Goal: Communication & Community: Answer question/provide support

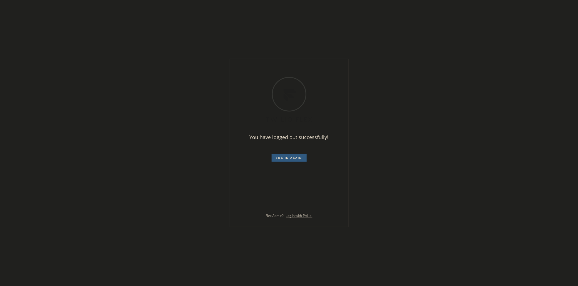
click at [475, 153] on div "You have logged out successfully! Log in again Flex Admin? Log in with Twilio." at bounding box center [289, 143] width 578 height 286
click at [283, 157] on span "Log in again" at bounding box center [289, 158] width 26 height 4
click at [297, 67] on div "Loading ..." at bounding box center [289, 143] width 578 height 286
click at [315, 74] on div "Loading ..." at bounding box center [289, 143] width 578 height 286
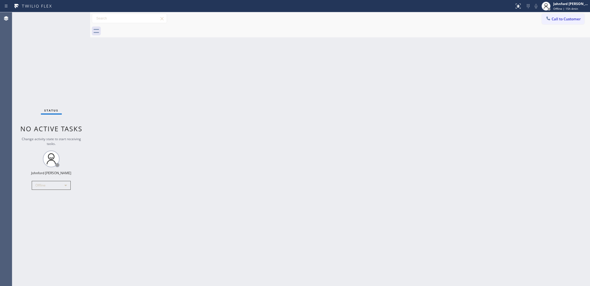
click at [31, 184] on div "Status No active tasks Change activity state to start receiving tasks. [PERSON_…" at bounding box center [51, 148] width 78 height 273
click at [74, 77] on div "Status No active tasks Change activity state to start receiving tasks. [PERSON_…" at bounding box center [51, 148] width 78 height 273
click at [56, 183] on div "Offline" at bounding box center [51, 185] width 39 height 9
click at [53, 208] on li "Unavailable" at bounding box center [51, 206] width 38 height 7
click at [182, 136] on div "Back to Dashboard Change Sender ID Customers Technicians Select a contact Outbo…" at bounding box center [340, 148] width 500 height 273
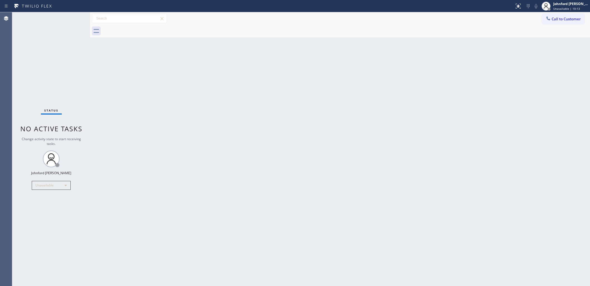
click at [540, 19] on div "Call to Customer Outbound call Location Search location Your caller id phone nu…" at bounding box center [340, 19] width 500 height 10
click at [550, 20] on icon at bounding box center [549, 19] width 6 height 6
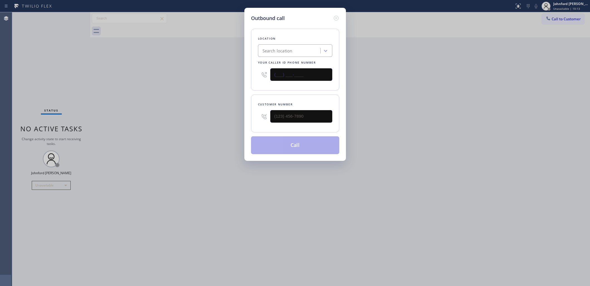
drag, startPoint x: 308, startPoint y: 69, endPoint x: 245, endPoint y: 69, distance: 63.2
click at [245, 69] on div "Outbound call Location Search location Your caller id phone number (___) ___-__…" at bounding box center [295, 84] width 102 height 153
paste input "877) 800-0094"
type input "[PHONE_NUMBER]"
drag, startPoint x: 237, startPoint y: 116, endPoint x: 230, endPoint y: 116, distance: 7.0
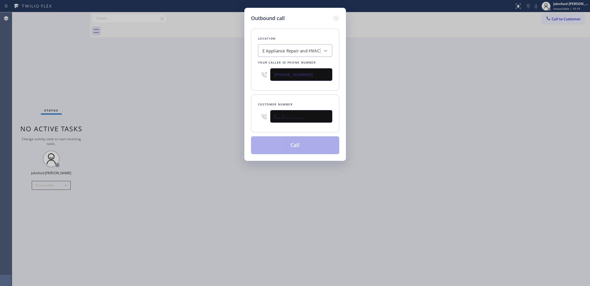
click at [230, 116] on div "Outbound call Location E Appliance Repair and HVAC Your caller id phone number …" at bounding box center [295, 143] width 590 height 286
paste input "310) 755-8201"
type input "(310) 755-8201"
click at [208, 119] on div "Outbound call Location E Appliance Repair and HVAC Your caller id phone number …" at bounding box center [295, 143] width 590 height 286
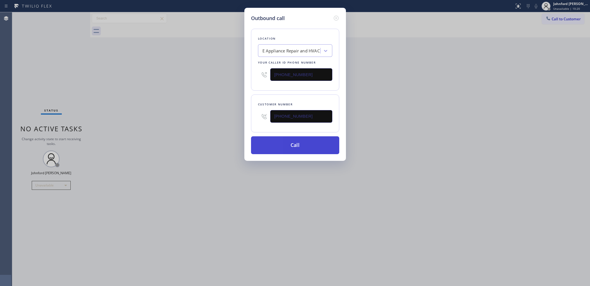
click at [291, 142] on button "Call" at bounding box center [295, 145] width 88 height 18
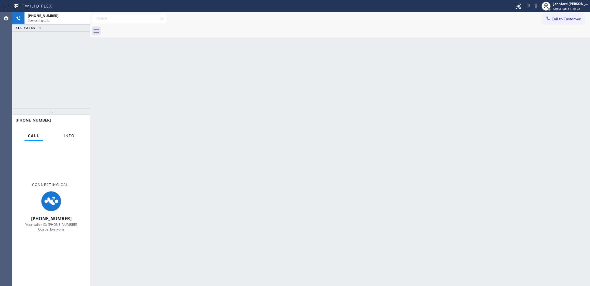
click at [70, 134] on span "Info" at bounding box center [69, 135] width 11 height 5
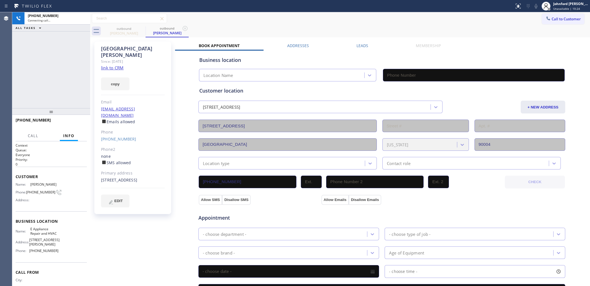
click at [49, 108] on div at bounding box center [51, 111] width 78 height 7
drag, startPoint x: 50, startPoint y: 112, endPoint x: 73, endPoint y: 51, distance: 65.0
click at [73, 51] on div "+13107558201 Connecting call… ALL TASKS ALL TASKS ACTIVE TASKS TASKS IN WRAP UP…" at bounding box center [51, 148] width 78 height 273
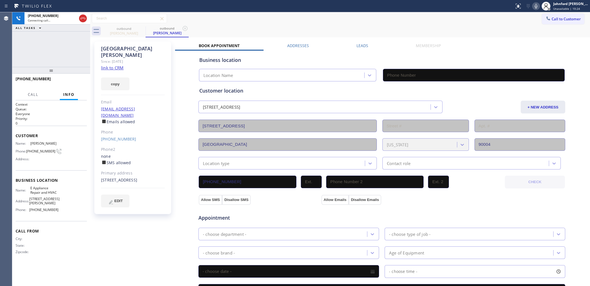
click at [539, 3] on icon at bounding box center [536, 6] width 7 height 7
type input "(877) 800-0094"
click at [533, 6] on icon at bounding box center [536, 6] width 7 height 7
click at [60, 61] on div "+13107558201 Live | 00:03 ALL TASKS ALL TASKS ACTIVE TASKS TASKS IN WRAP UP" at bounding box center [51, 39] width 78 height 55
click at [77, 84] on button "HANG UP" at bounding box center [74, 81] width 26 height 8
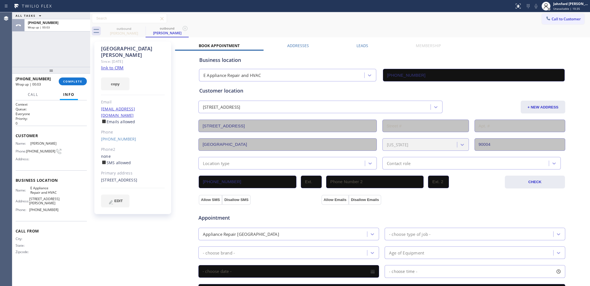
click at [69, 44] on div "ALL TASKS ALL TASKS ACTIVE TASKS TASKS IN WRAP UP +13107558201 Wrap up | 00:03" at bounding box center [51, 39] width 78 height 55
click at [70, 84] on button "COMPLETE" at bounding box center [73, 81] width 28 height 8
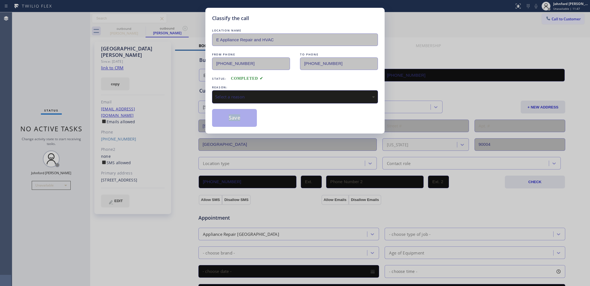
drag, startPoint x: 276, startPoint y: 105, endPoint x: 276, endPoint y: 97, distance: 7.8
click at [276, 97] on div "LOCATION NAME E Appliance Repair and HVAC FROM PHONE (877) 800-0094 TO PHONE (3…" at bounding box center [295, 77] width 166 height 99
click at [276, 97] on div "Select a reason" at bounding box center [295, 97] width 160 height 6
click at [246, 126] on div "Classify the call LOCATION NAME E Appliance Repair and HVAC FROM PHONE (877) 80…" at bounding box center [294, 71] width 179 height 126
click at [243, 114] on button "Save" at bounding box center [234, 118] width 45 height 18
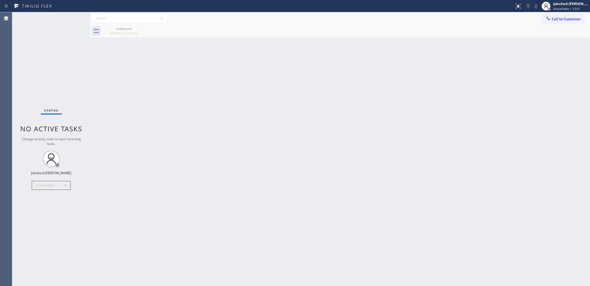
click at [426, 222] on div "Back to Dashboard Change Sender ID Customers Technicians Select a contact Outbo…" at bounding box center [340, 148] width 500 height 273
click at [544, 19] on button "Call to Customer" at bounding box center [563, 19] width 43 height 11
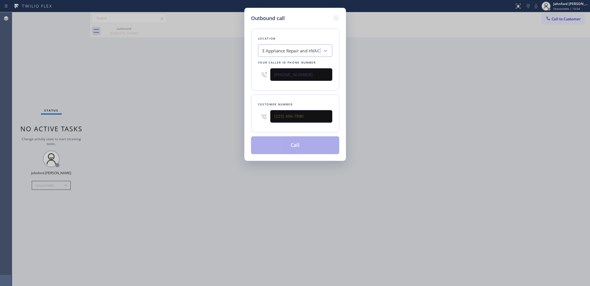
drag, startPoint x: 307, startPoint y: 76, endPoint x: 187, endPoint y: 73, distance: 120.0
click at [190, 73] on div "Outbound call Location E Appliance Repair and HVAC Your caller id phone number …" at bounding box center [295, 143] width 590 height 286
paste input "55) 908-1519"
type input "(855) 908-1519"
drag, startPoint x: 282, startPoint y: 118, endPoint x: 258, endPoint y: 118, distance: 23.7
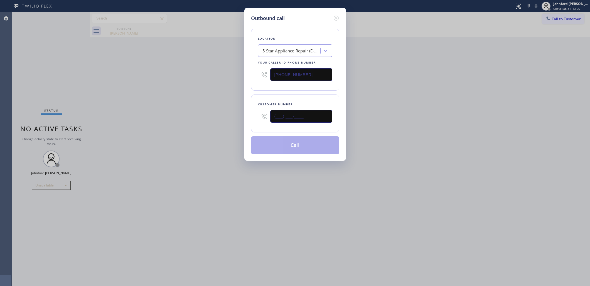
click at [258, 118] on div "(___) ___-____" at bounding box center [295, 116] width 74 height 18
paste input "206) 397-9333"
type input "(206) 397-9333"
click at [229, 120] on div "Outbound call Location 5 Star Appliance Repair (E-mail Campaign) Your caller id…" at bounding box center [295, 143] width 590 height 286
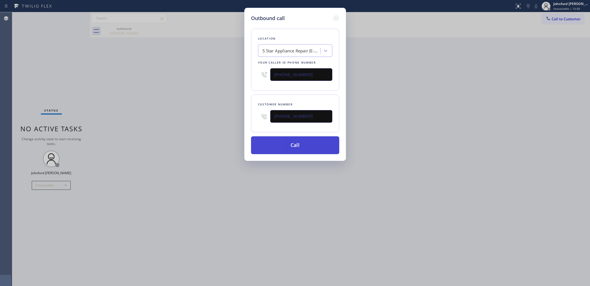
click at [279, 147] on button "Call" at bounding box center [295, 145] width 88 height 18
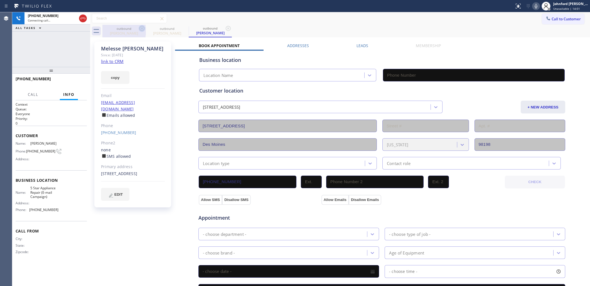
click at [141, 27] on icon at bounding box center [142, 28] width 7 height 7
click at [120, 60] on link "link to CRM" at bounding box center [112, 61] width 23 height 6
type input "(855) 908-1519"
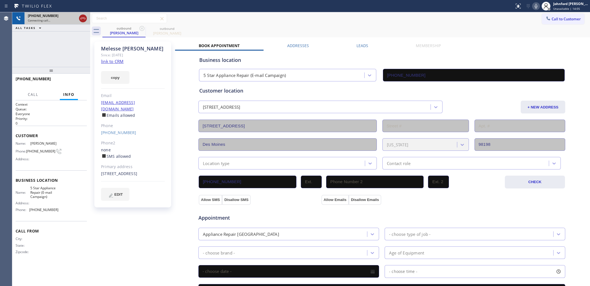
click at [85, 19] on icon at bounding box center [83, 18] width 7 height 7
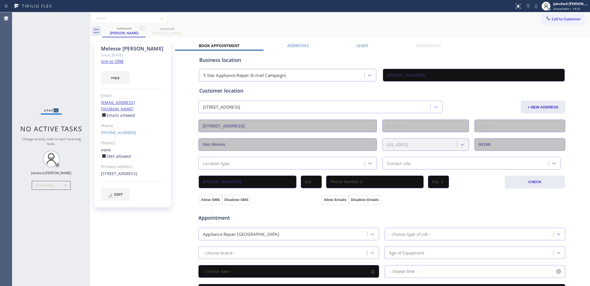
click at [59, 67] on div "Status No active tasks Change activity state to start receiving tasks. Johnford…" at bounding box center [51, 148] width 78 height 273
click at [167, 102] on div "Melesse Gessesse Since: 20 may 2020 link to CRM copy Email no@gmail.com Emails …" at bounding box center [132, 124] width 77 height 166
click at [141, 31] on icon at bounding box center [142, 28] width 7 height 7
click at [0, 0] on icon at bounding box center [0, 0] width 0 height 0
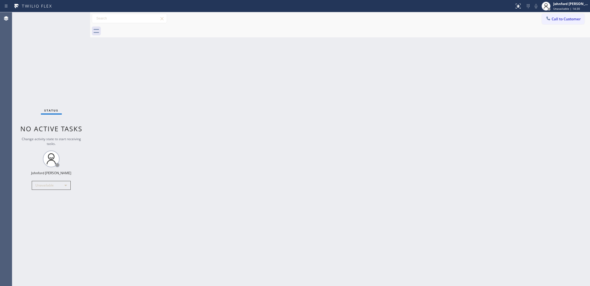
click at [141, 31] on div at bounding box center [346, 31] width 488 height 13
click at [562, 17] on span "Call to Customer" at bounding box center [566, 18] width 29 height 5
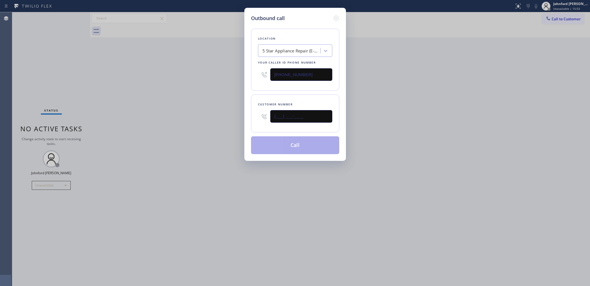
drag, startPoint x: 311, startPoint y: 116, endPoint x: 280, endPoint y: 117, distance: 30.4
click at [280, 117] on input "(___) ___-____" at bounding box center [301, 116] width 62 height 13
paste input "3) 107-5582"
drag, startPoint x: 314, startPoint y: 111, endPoint x: 243, endPoint y: 111, distance: 70.7
click at [243, 111] on div "Outbound call Location 5 Star Appliance Repair (E-mail Campaign) Your caller id…" at bounding box center [295, 143] width 590 height 286
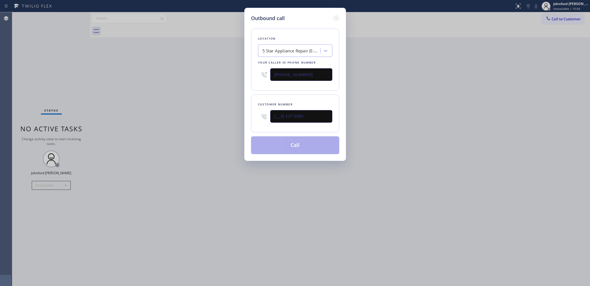
paste input "310) 755-8201"
type input "(310) 755-8201"
paste input "731-4952"
drag, startPoint x: 314, startPoint y: 68, endPoint x: 219, endPoint y: 73, distance: 95.1
click at [219, 73] on div "Outbound call Location 5 Star Appliance Repair (E-mail Campaign) Your caller id…" at bounding box center [295, 143] width 590 height 286
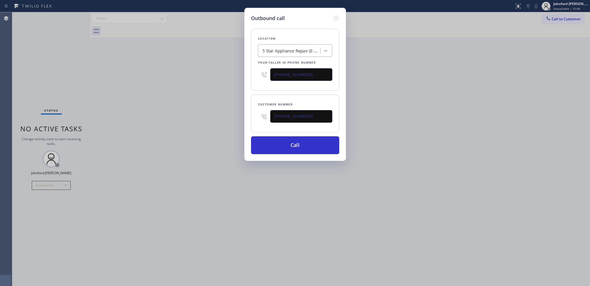
click at [433, 92] on div "Outbound call Location 5 Star Appliance Repair (E-mail Campaign) Your caller id…" at bounding box center [295, 143] width 590 height 286
drag, startPoint x: 311, startPoint y: 73, endPoint x: 215, endPoint y: 66, distance: 96.4
click at [215, 66] on div "Outbound call Location 5 Star Appliance Repair Your caller id phone number (855…" at bounding box center [295, 143] width 590 height 286
paste input "00) 686-5038"
type input "(800) 686-5038"
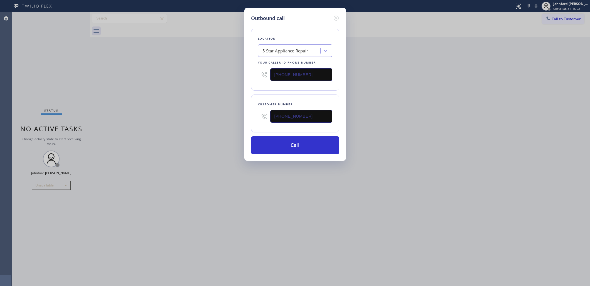
click at [192, 77] on div "Outbound call Location 5 Star Appliance Repair Your caller id phone number (800…" at bounding box center [295, 143] width 590 height 286
click at [289, 148] on button "Call" at bounding box center [295, 145] width 88 height 18
click at [425, 144] on div "Outbound call Location 5 Star Air Your caller id phone number (800) 686-5038 Cu…" at bounding box center [295, 143] width 590 height 286
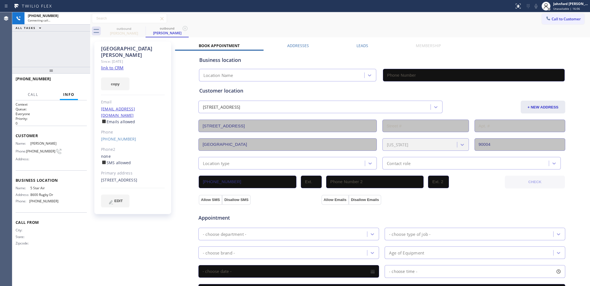
type input "(800) 686-5038"
click at [139, 30] on div "outbound Dayton Miller" at bounding box center [123, 31] width 43 height 13
drag, startPoint x: 290, startPoint y: 25, endPoint x: 488, endPoint y: 30, distance: 198.3
click at [290, 25] on div "outbound Dayton Miller outbound Dayton Miller" at bounding box center [346, 31] width 488 height 13
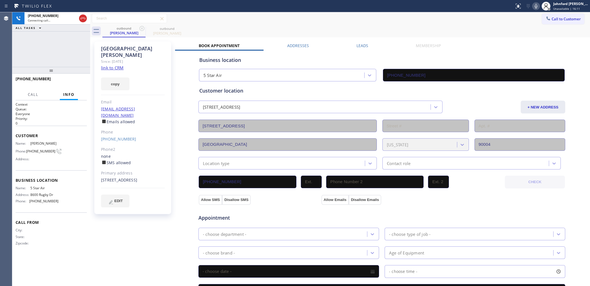
click at [537, 8] on icon at bounding box center [536, 6] width 3 height 4
click at [41, 40] on div "+13107558201 Live | 00:07 ALL TASKS ALL TASKS ACTIVE TASKS TASKS IN WRAP UP" at bounding box center [51, 39] width 78 height 55
click at [82, 19] on icon at bounding box center [83, 18] width 7 height 7
drag, startPoint x: 55, startPoint y: 47, endPoint x: 68, endPoint y: 72, distance: 28.3
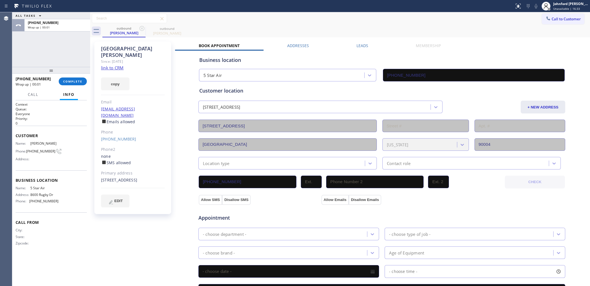
click at [55, 47] on div "ALL TASKS ALL TASKS ACTIVE TASKS TASKS IN WRAP UP +13107558201 Wrap up | 00:01" at bounding box center [51, 39] width 78 height 55
click at [73, 79] on button "COMPLETE" at bounding box center [73, 81] width 28 height 8
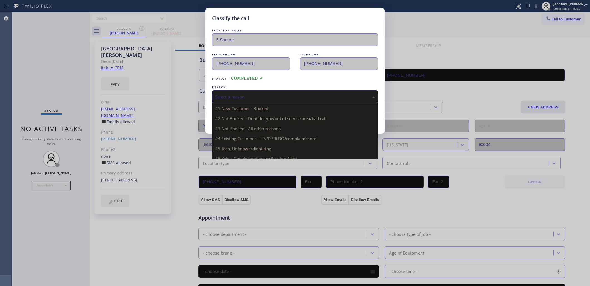
click at [244, 90] on div "Select a reason" at bounding box center [295, 96] width 166 height 13
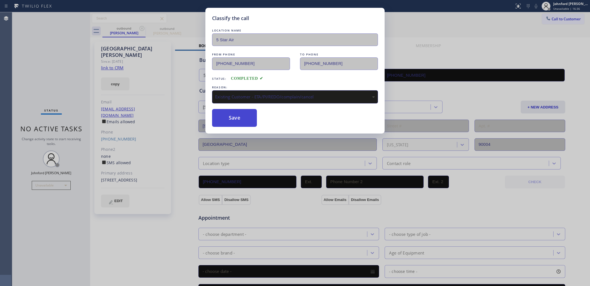
click at [249, 123] on button "Save" at bounding box center [234, 118] width 45 height 18
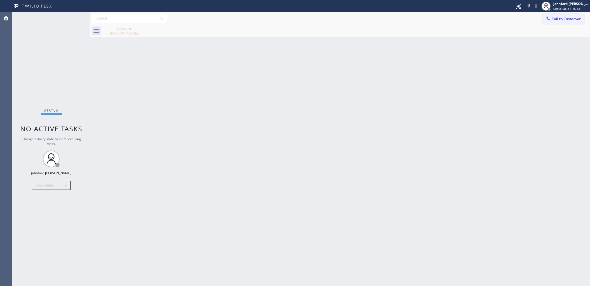
click at [485, 173] on div "Back to Dashboard Change Sender ID Customers Technicians Select a contact Outbo…" at bounding box center [340, 148] width 500 height 273
click at [468, 60] on div "Back to Dashboard Change Sender ID Customers Technicians Select a contact Outbo…" at bounding box center [340, 148] width 500 height 273
click at [446, 98] on div "Back to Dashboard Change Sender ID Customers Technicians Select a contact Outbo…" at bounding box center [340, 148] width 500 height 273
click at [547, 14] on button "Call to Customer" at bounding box center [563, 19] width 43 height 11
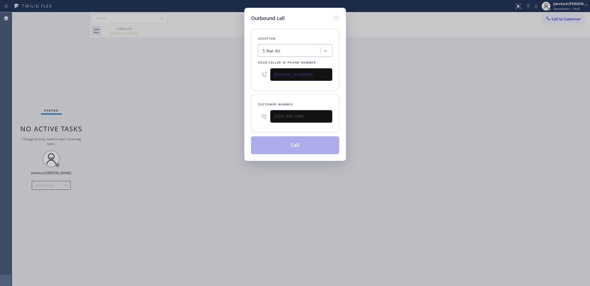
drag, startPoint x: 239, startPoint y: 74, endPoint x: 285, endPoint y: 57, distance: 48.9
click at [227, 74] on div "Outbound call Location 5 Star Air Your caller id phone number (800) 686-5038 Cu…" at bounding box center [295, 143] width 590 height 286
paste input "714) 942-4220"
type input "(714) 942-4220"
drag, startPoint x: 291, startPoint y: 117, endPoint x: 270, endPoint y: 120, distance: 21.1
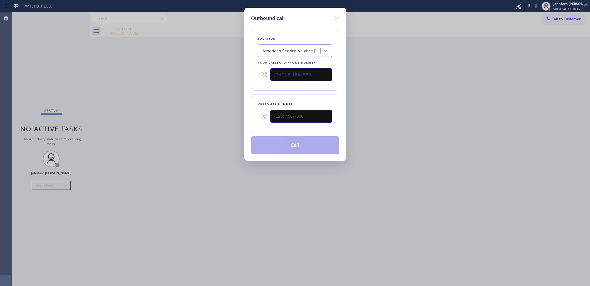
click at [270, 120] on div at bounding box center [295, 116] width 74 height 18
click at [275, 118] on input "(___) ___-____" at bounding box center [301, 116] width 62 height 13
paste input "657) 404-1085"
type input "(657) 404-1085"
click at [216, 118] on div "Outbound call Location American Service Alliance Garden Grove Your caller id ph…" at bounding box center [295, 143] width 590 height 286
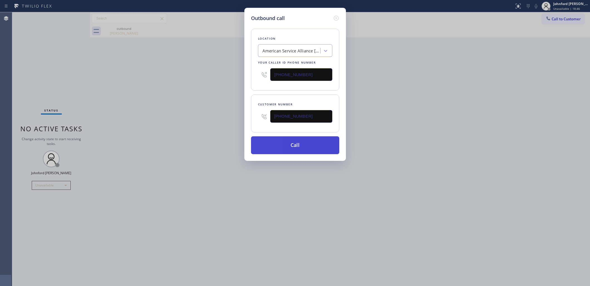
click at [286, 142] on button "Call" at bounding box center [295, 145] width 88 height 18
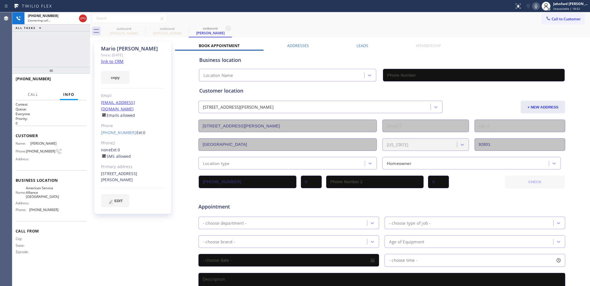
type input "(714) 942-4220"
click at [44, 31] on button "ALL TASKS" at bounding box center [29, 28] width 35 height 7
click at [88, 46] on div "+16574041085 Connecting call… ALL TASKS ALL TASKS ACTIVE TASKS TASKS IN WRAP UP" at bounding box center [51, 39] width 78 height 55
click at [358, 44] on label "Leads" at bounding box center [363, 45] width 12 height 5
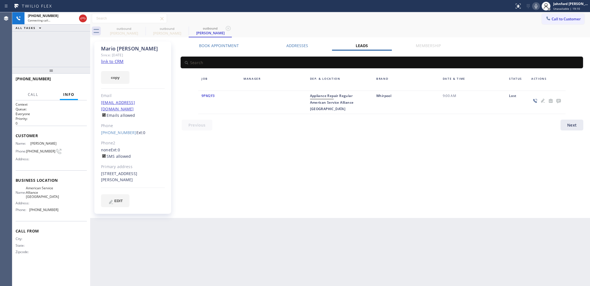
click at [555, 102] on icon at bounding box center [558, 100] width 7 height 7
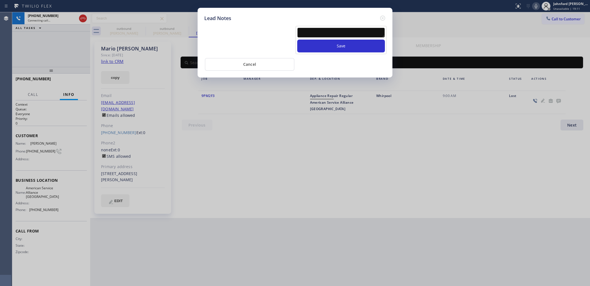
drag, startPoint x: 358, startPoint y: 37, endPoint x: 358, endPoint y: 31, distance: 6.4
click at [358, 31] on div "Save" at bounding box center [341, 40] width 91 height 28
click at [358, 31] on textarea at bounding box center [341, 33] width 88 height 10
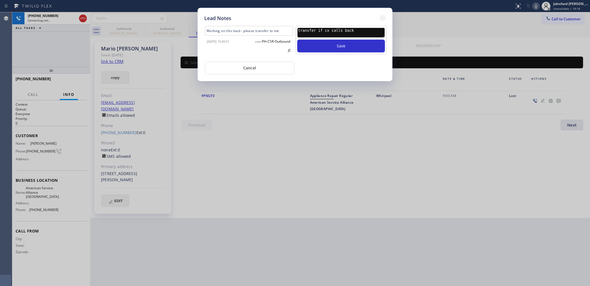
type textarea "transfer if cx calls back"
click at [297, 40] on button "Save" at bounding box center [341, 46] width 88 height 13
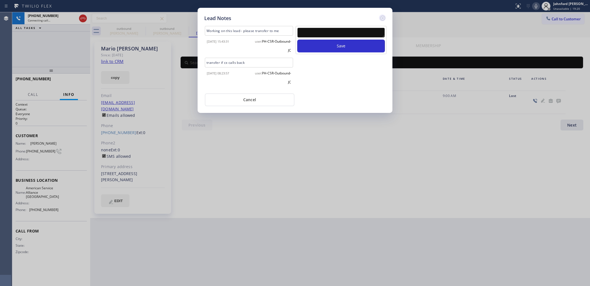
click at [382, 16] on icon at bounding box center [382, 18] width 5 height 5
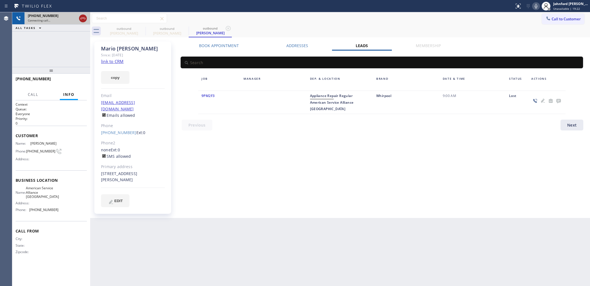
click at [82, 18] on icon at bounding box center [82, 19] width 5 height 2
click at [346, 143] on div "Book Appointment Addresses Leads Membership Business location American Service …" at bounding box center [382, 129] width 414 height 173
drag, startPoint x: 72, startPoint y: 73, endPoint x: 72, endPoint y: 79, distance: 5.8
click at [72, 74] on div at bounding box center [51, 70] width 78 height 7
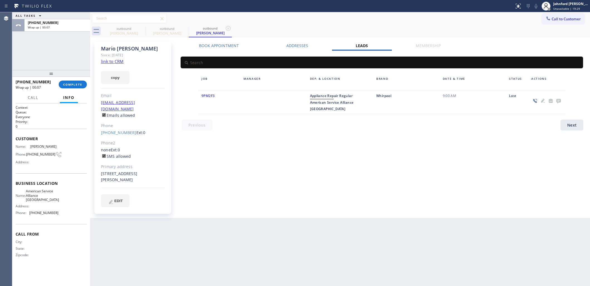
click at [72, 79] on div "+16574041085 Wrap up | 00:07 COMPLETE" at bounding box center [51, 84] width 71 height 14
click at [72, 85] on span "COMPLETE" at bounding box center [72, 84] width 19 height 4
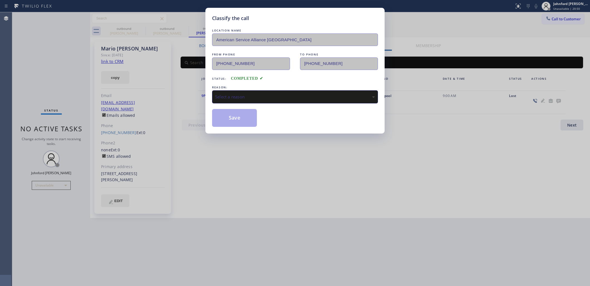
click at [543, 14] on div "Classify the call LOCATION NAME American Service Alliance Garden Grove FROM PHO…" at bounding box center [295, 143] width 590 height 286
click at [304, 84] on div "REASON:" at bounding box center [295, 87] width 166 height 6
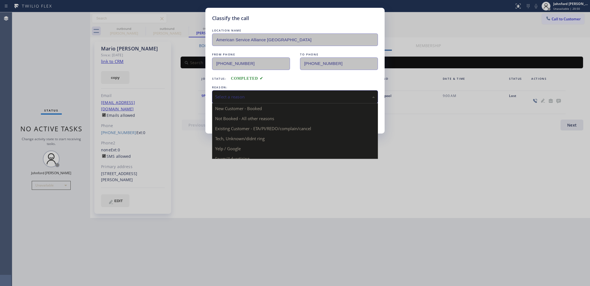
click at [269, 97] on div "Select a reason" at bounding box center [295, 97] width 160 height 6
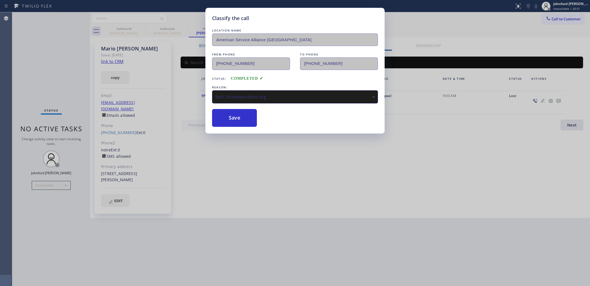
click at [248, 95] on div "Tech, Unknown/didnt ring" at bounding box center [295, 97] width 160 height 6
click at [240, 123] on button "Save" at bounding box center [234, 118] width 45 height 18
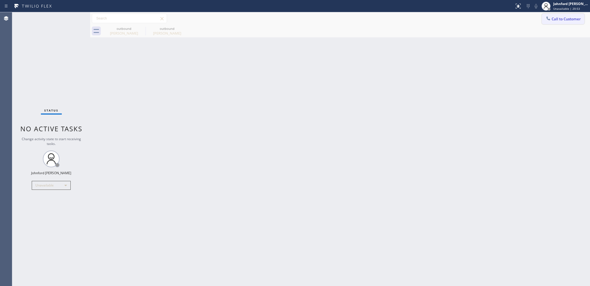
click at [549, 21] on icon at bounding box center [549, 19] width 6 height 6
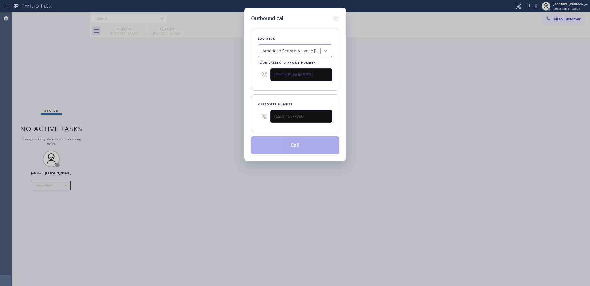
drag, startPoint x: 278, startPoint y: 70, endPoint x: 266, endPoint y: 70, distance: 11.7
click at [266, 70] on div "(714) 942-4220" at bounding box center [295, 74] width 74 height 18
paste input "213) 805-8829"
type input "(213) 805-8829"
drag, startPoint x: 296, startPoint y: 118, endPoint x: 213, endPoint y: 118, distance: 82.7
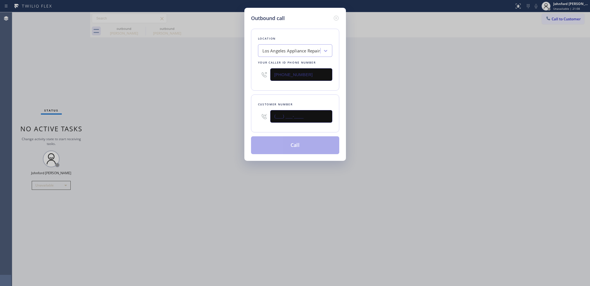
click at [213, 118] on div "Outbound call Location Los Angeles Appliance Repair Your caller id phone number…" at bounding box center [295, 143] width 590 height 286
paste input "323) 491-4300"
type input "(323) 491-4300"
click at [191, 118] on div "Outbound call Location Los Angeles Appliance Repair Your caller id phone number…" at bounding box center [295, 143] width 590 height 286
click at [290, 144] on button "Call" at bounding box center [295, 145] width 88 height 18
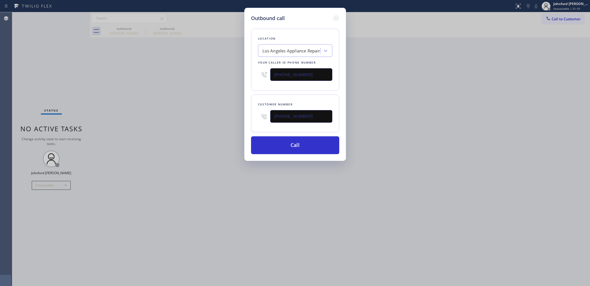
drag, startPoint x: 380, startPoint y: 126, endPoint x: 393, endPoint y: 79, distance: 47.9
click at [385, 123] on div "Outbound call Location Los Angeles Appliance Repair Your caller id phone number…" at bounding box center [295, 143] width 590 height 286
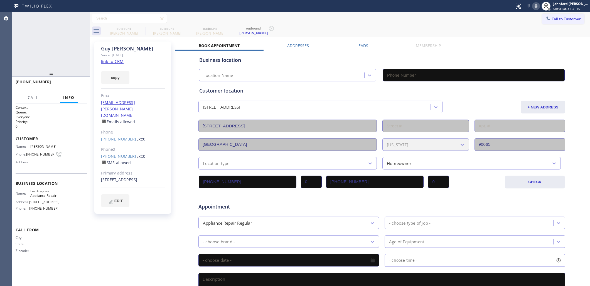
type input "(213) 805-8829"
click at [537, 6] on icon at bounding box center [536, 6] width 3 height 4
click at [537, 6] on icon at bounding box center [536, 6] width 7 height 7
click at [534, 5] on icon at bounding box center [536, 6] width 7 height 7
click at [537, 6] on icon at bounding box center [536, 6] width 7 height 7
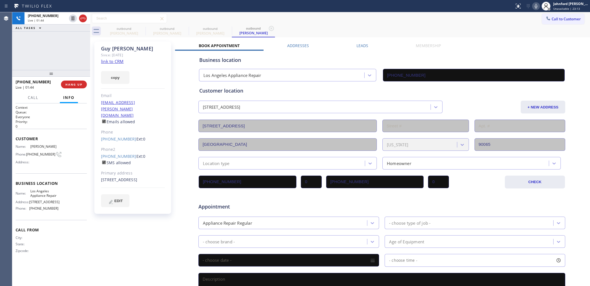
click at [358, 21] on div "Call to Customer Outbound call Location Los Angeles Appliance Repair Your calle…" at bounding box center [340, 19] width 500 height 10
click at [538, 7] on icon at bounding box center [536, 6] width 7 height 7
drag, startPoint x: 537, startPoint y: 6, endPoint x: 536, endPoint y: 2, distance: 4.7
click at [537, 6] on icon at bounding box center [536, 6] width 3 height 4
drag, startPoint x: 98, startPoint y: 144, endPoint x: 129, endPoint y: 144, distance: 30.6
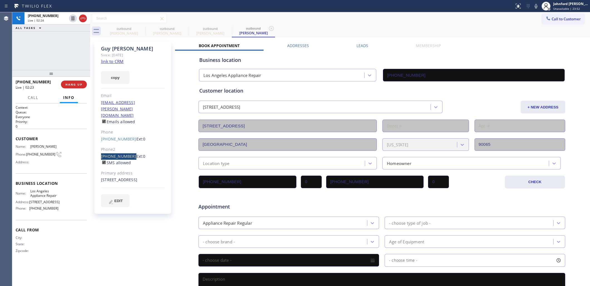
click at [129, 144] on div "Guy Mossman Since: 20 may 2020 link to CRM copy Email guy.mossman@gmail.com Ema…" at bounding box center [132, 127] width 77 height 172
copy link "(323) 428-1661"
click at [77, 84] on span "HANG UP" at bounding box center [73, 84] width 17 height 4
click at [61, 63] on div "ALL TASKS ALL TASKS ACTIVE TASKS TASKS IN WRAP UP +13234914300 Wrap up | 00:13" at bounding box center [51, 41] width 78 height 58
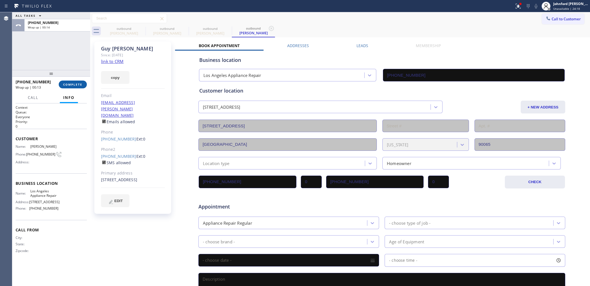
click at [81, 87] on button "COMPLETE" at bounding box center [73, 84] width 28 height 8
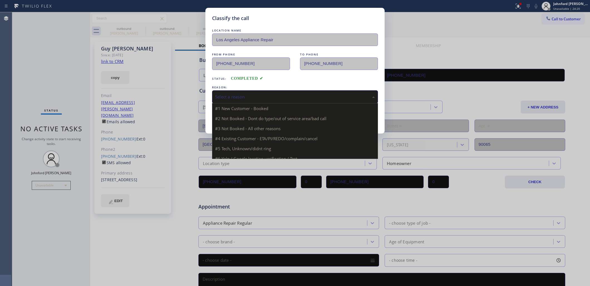
click at [290, 99] on div "Select a reason" at bounding box center [295, 96] width 166 height 13
drag, startPoint x: 245, startPoint y: 129, endPoint x: 234, endPoint y: 120, distance: 14.2
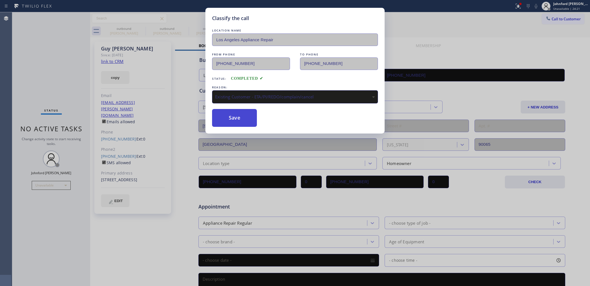
click at [234, 120] on button "Save" at bounding box center [234, 118] width 45 height 18
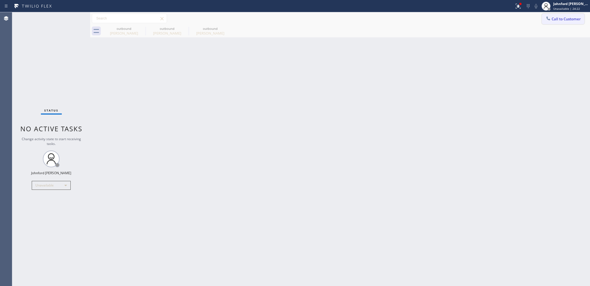
click at [557, 20] on span "Call to Customer" at bounding box center [566, 18] width 29 height 5
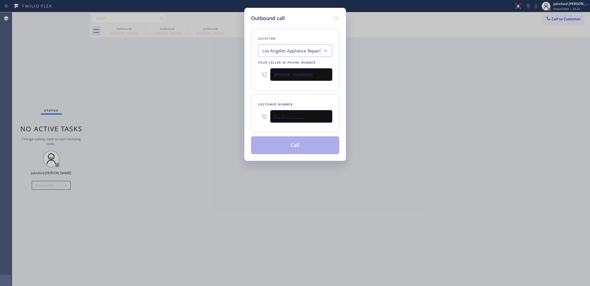
drag, startPoint x: 296, startPoint y: 117, endPoint x: 205, endPoint y: 122, distance: 90.6
click at [231, 120] on div "Outbound call Location Los Angeles Appliance Repair Your caller id phone number…" at bounding box center [295, 143] width 590 height 286
paste input "323) 428-1661"
type input "(323) 428-1661"
drag, startPoint x: 201, startPoint y: 122, endPoint x: 230, endPoint y: 98, distance: 37.4
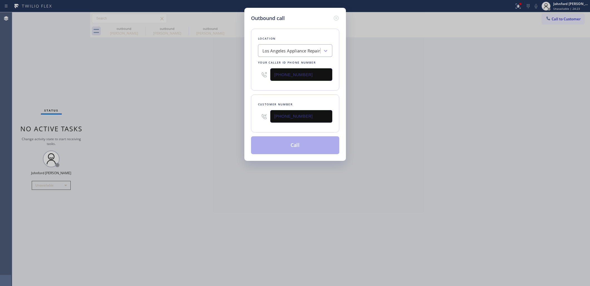
click at [200, 122] on div "Outbound call Location Los Angeles Appliance Repair Your caller id phone number…" at bounding box center [295, 143] width 590 height 286
click at [466, 128] on div "Outbound call Location Los Angeles Appliance Repair Your caller id phone number…" at bounding box center [295, 143] width 590 height 286
click at [281, 147] on button "Call" at bounding box center [295, 145] width 88 height 18
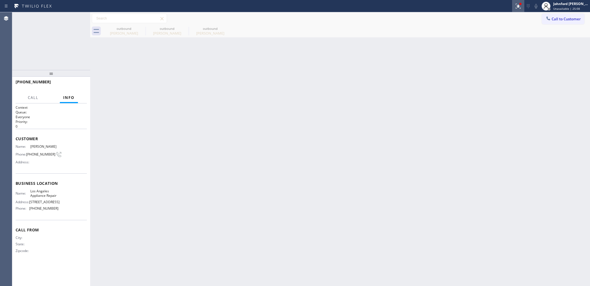
click at [520, 8] on icon at bounding box center [518, 6] width 7 height 7
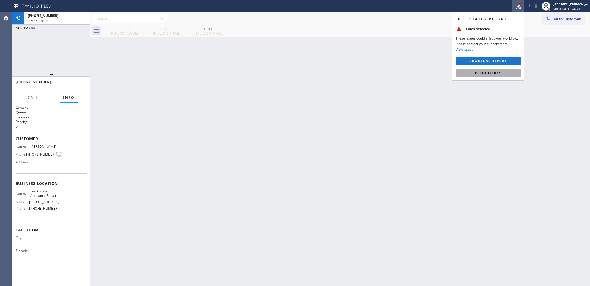
click at [489, 73] on span "Clear issues" at bounding box center [488, 73] width 26 height 4
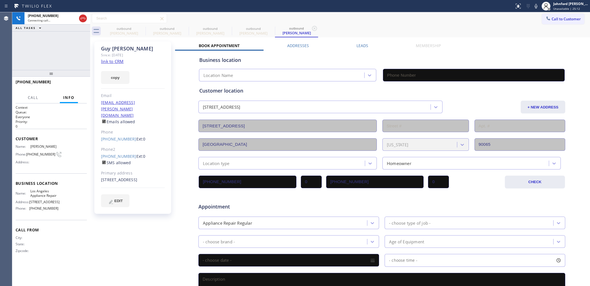
type input "(213) 805-8829"
drag, startPoint x: 66, startPoint y: 52, endPoint x: 70, endPoint y: 52, distance: 3.6
click at [64, 52] on div "+13234281661 Live | 00:49 ALL TASKS ALL TASKS ACTIVE TASKS TASKS IN WRAP UP" at bounding box center [51, 41] width 78 height 58
click at [538, 6] on icon at bounding box center [536, 6] width 7 height 7
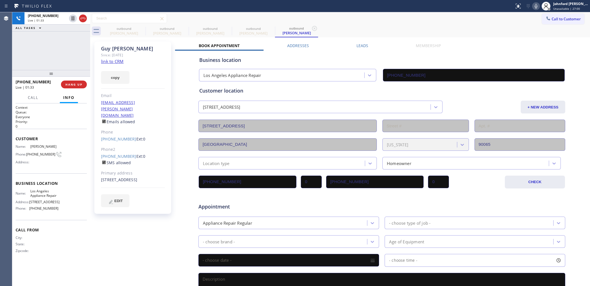
click at [444, 18] on div "Call to Customer Outbound call Location Los Angeles Appliance Repair Your calle…" at bounding box center [340, 19] width 500 height 10
click at [538, 6] on icon at bounding box center [536, 6] width 7 height 7
click at [538, 7] on icon at bounding box center [536, 6] width 7 height 7
click at [140, 26] on icon at bounding box center [142, 28] width 7 height 7
click at [0, 0] on icon at bounding box center [0, 0] width 0 height 0
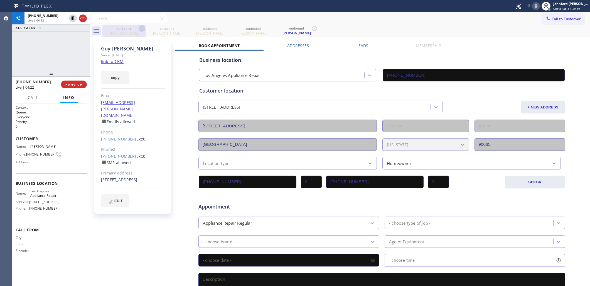
click at [0, 0] on icon at bounding box center [0, 0] width 0 height 0
type input "(213) 805-8829"
click at [50, 53] on div "+13234281661 Live | 04:27 ALL TASKS ALL TASKS ACTIVE TASKS TASKS IN WRAP UP" at bounding box center [51, 41] width 78 height 58
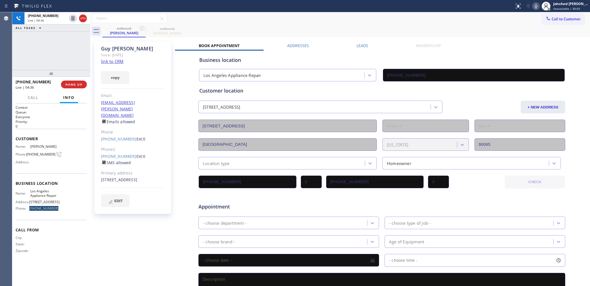
drag, startPoint x: 62, startPoint y: 205, endPoint x: 31, endPoint y: 207, distance: 31.2
click at [31, 207] on div "Name: Los Angeles Appliance Repair Address: 6059 Bristol Pkwy Phone: (213) 805-…" at bounding box center [51, 201] width 71 height 24
click at [71, 209] on div "Name: Los Angeles Appliance Repair Address: 6059 Bristol Pkwy Phone: (213) 805-…" at bounding box center [51, 201] width 71 height 24
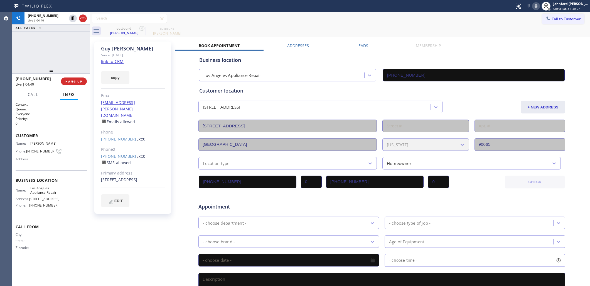
drag, startPoint x: 52, startPoint y: 74, endPoint x: 287, endPoint y: 42, distance: 237.5
click at [56, 68] on div at bounding box center [51, 70] width 78 height 7
drag, startPoint x: 278, startPoint y: 31, endPoint x: 393, endPoint y: 26, distance: 116.0
click at [278, 31] on div "outbound Guy Mossman outbound Guy Mossman" at bounding box center [346, 31] width 488 height 13
click at [288, 21] on div "Call to Customer Outbound call Location Los Angeles Appliance Repair Your calle…" at bounding box center [340, 19] width 500 height 10
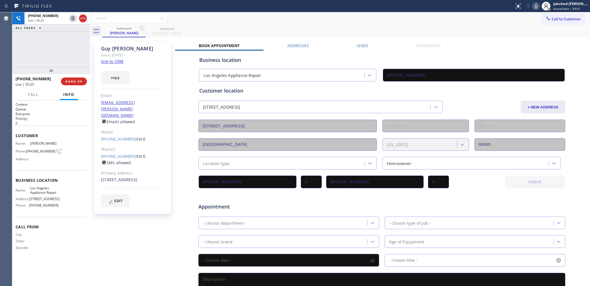
click at [52, 59] on div "+13234281661 Live | 05:25 ALL TASKS ALL TASKS ACTIVE TASKS TASKS IN WRAP UP" at bounding box center [51, 39] width 78 height 55
click at [67, 80] on span "HANG UP" at bounding box center [73, 81] width 17 height 4
click at [67, 80] on span "COMPLETE" at bounding box center [72, 81] width 19 height 4
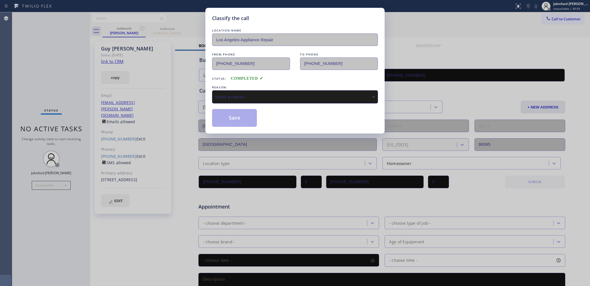
drag, startPoint x: 251, startPoint y: 94, endPoint x: 257, endPoint y: 98, distance: 7.0
click at [252, 95] on div "Select a reason" at bounding box center [295, 97] width 160 height 6
click at [236, 117] on button "Save" at bounding box center [234, 118] width 45 height 18
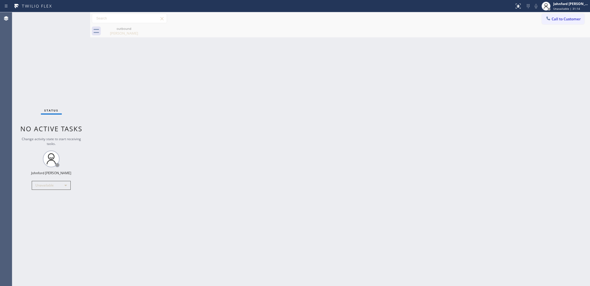
click at [469, 53] on div "Back to Dashboard Change Sender ID Customers Technicians Select a contact Outbo…" at bounding box center [340, 148] width 500 height 273
click at [558, 23] on button "Call to Customer" at bounding box center [563, 19] width 43 height 11
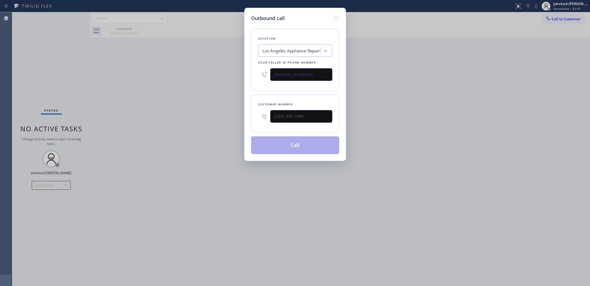
drag, startPoint x: 283, startPoint y: 76, endPoint x: 268, endPoint y: 76, distance: 14.8
click at [268, 76] on div "(213) 805-8829" at bounding box center [295, 74] width 74 height 18
drag, startPoint x: 311, startPoint y: 68, endPoint x: 245, endPoint y: 69, distance: 65.7
click at [245, 69] on div "Outbound call Location Los Angeles Appliance Repair Your caller id phone number…" at bounding box center [295, 84] width 102 height 153
click at [434, 89] on div "Outbound call Location Los Angeles Appliance Repair Your caller id phone number…" at bounding box center [295, 143] width 590 height 286
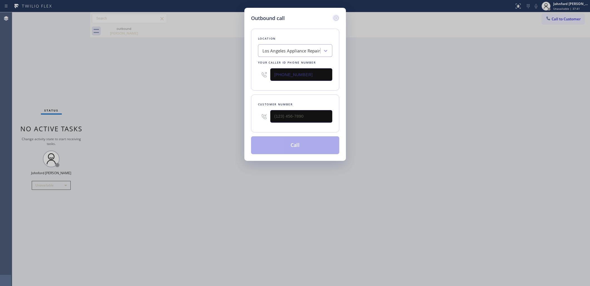
drag, startPoint x: 335, startPoint y: 16, endPoint x: 175, endPoint y: 52, distance: 164.1
click at [334, 16] on icon at bounding box center [336, 18] width 7 height 7
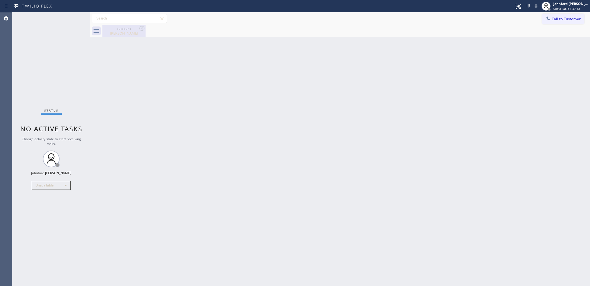
click at [123, 31] on div "Guy Mossman" at bounding box center [124, 33] width 42 height 5
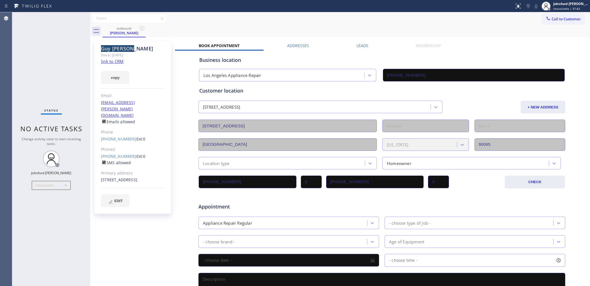
drag, startPoint x: 142, startPoint y: 47, endPoint x: 92, endPoint y: 47, distance: 50.1
click at [92, 47] on div "Guy Mossman Since: 20 may 2020 link to CRM copy Email guy.mossman@gmail.com Ema…" at bounding box center [134, 219] width 84 height 361
copy div "Guy Mossman"
